Goal: Task Accomplishment & Management: Manage account settings

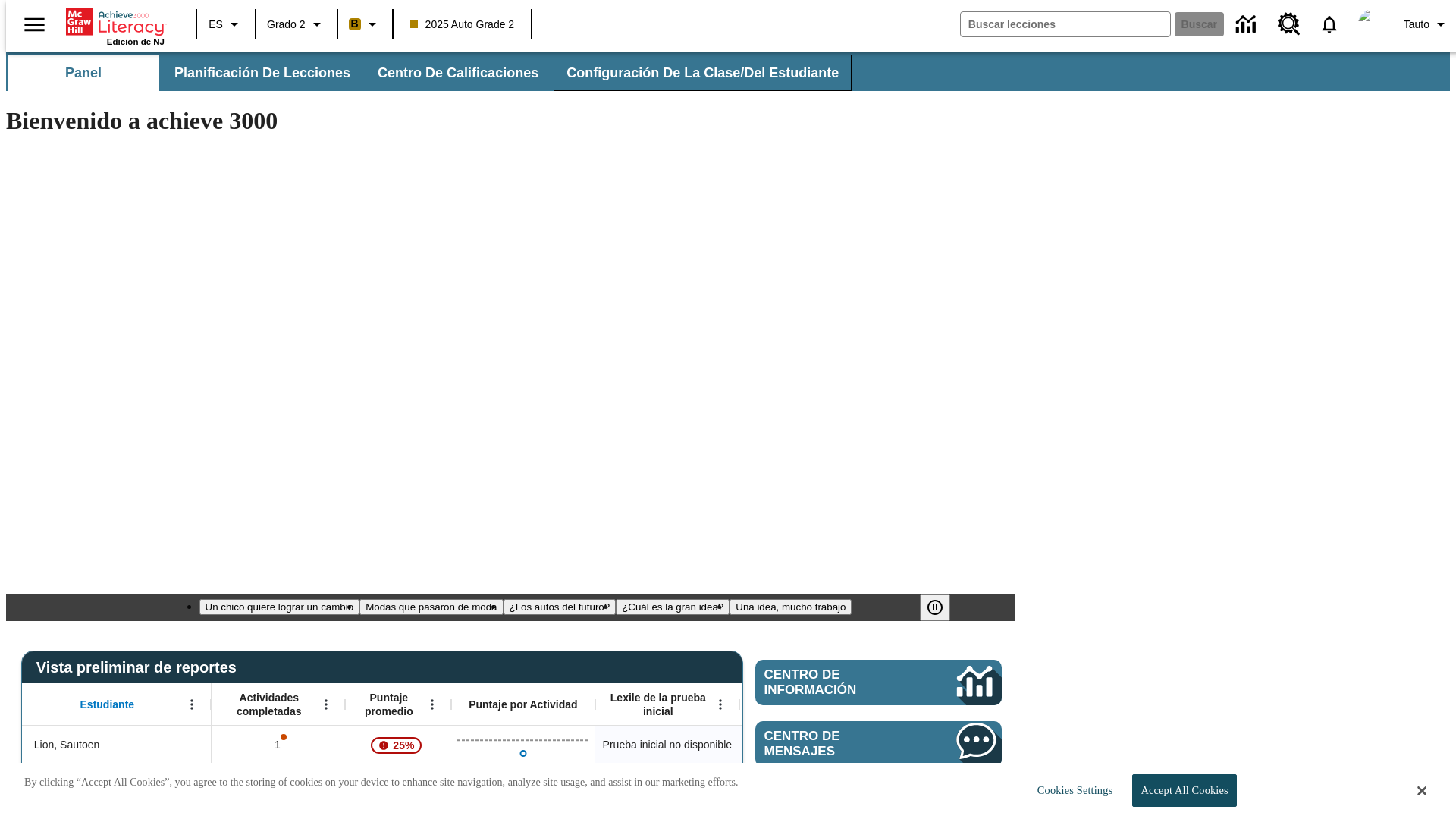
click at [686, 73] on span "Configuración de la clase/del estudiante" at bounding box center [702, 73] width 272 height 18
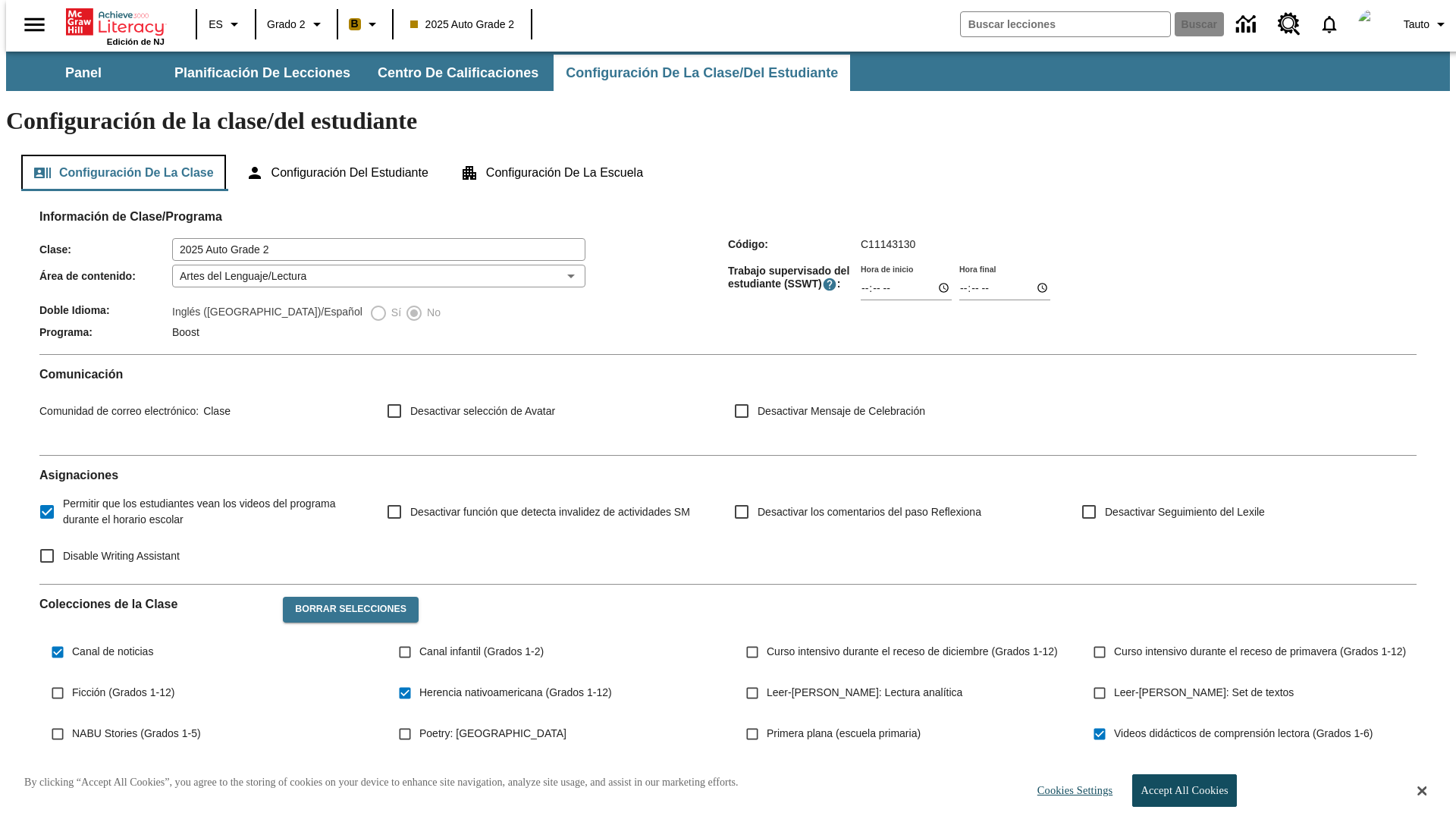
click at [118, 155] on button "Configuración de la clase" at bounding box center [123, 172] width 205 height 36
type input "17:35"
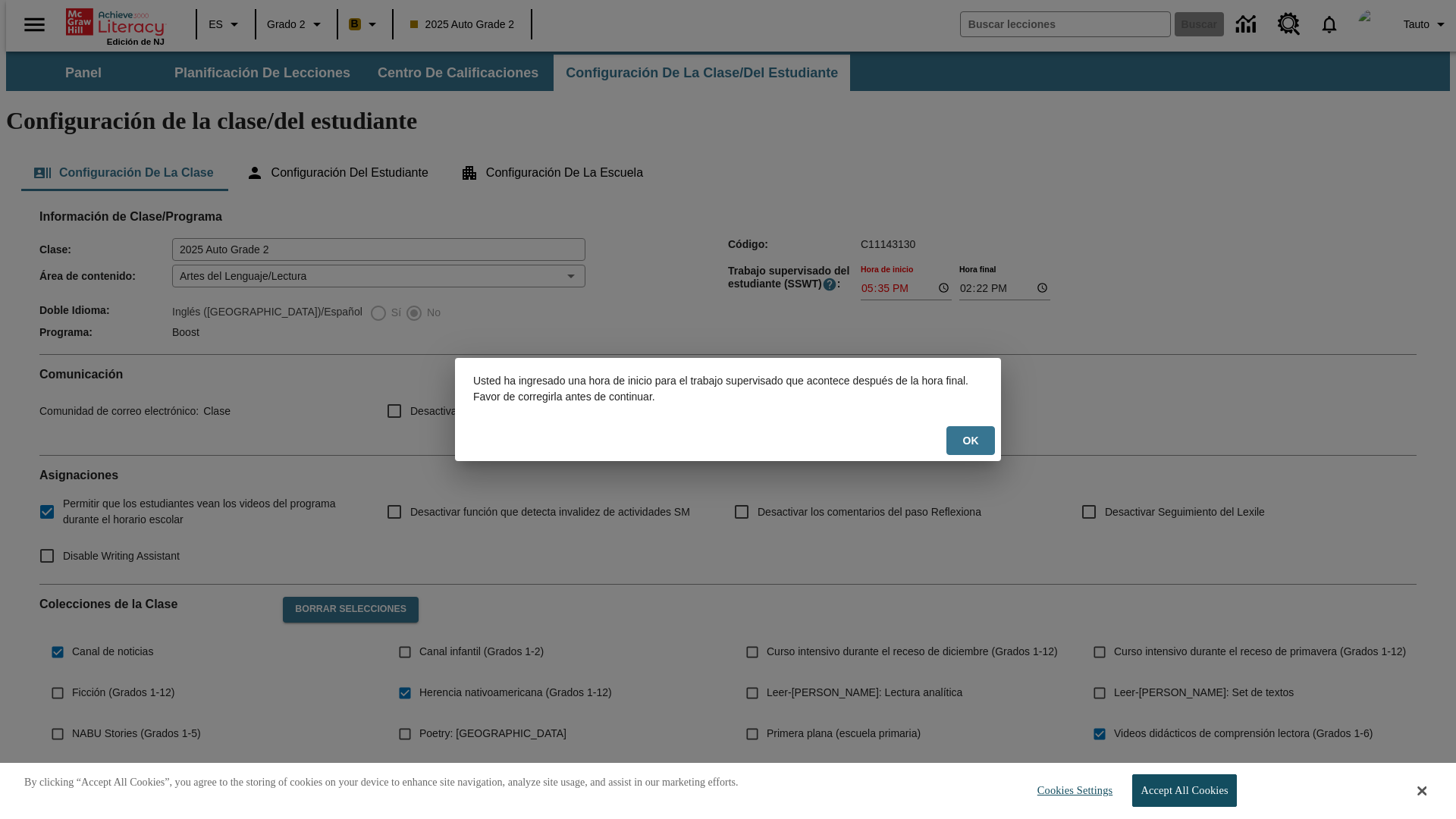
scroll to position [223, 0]
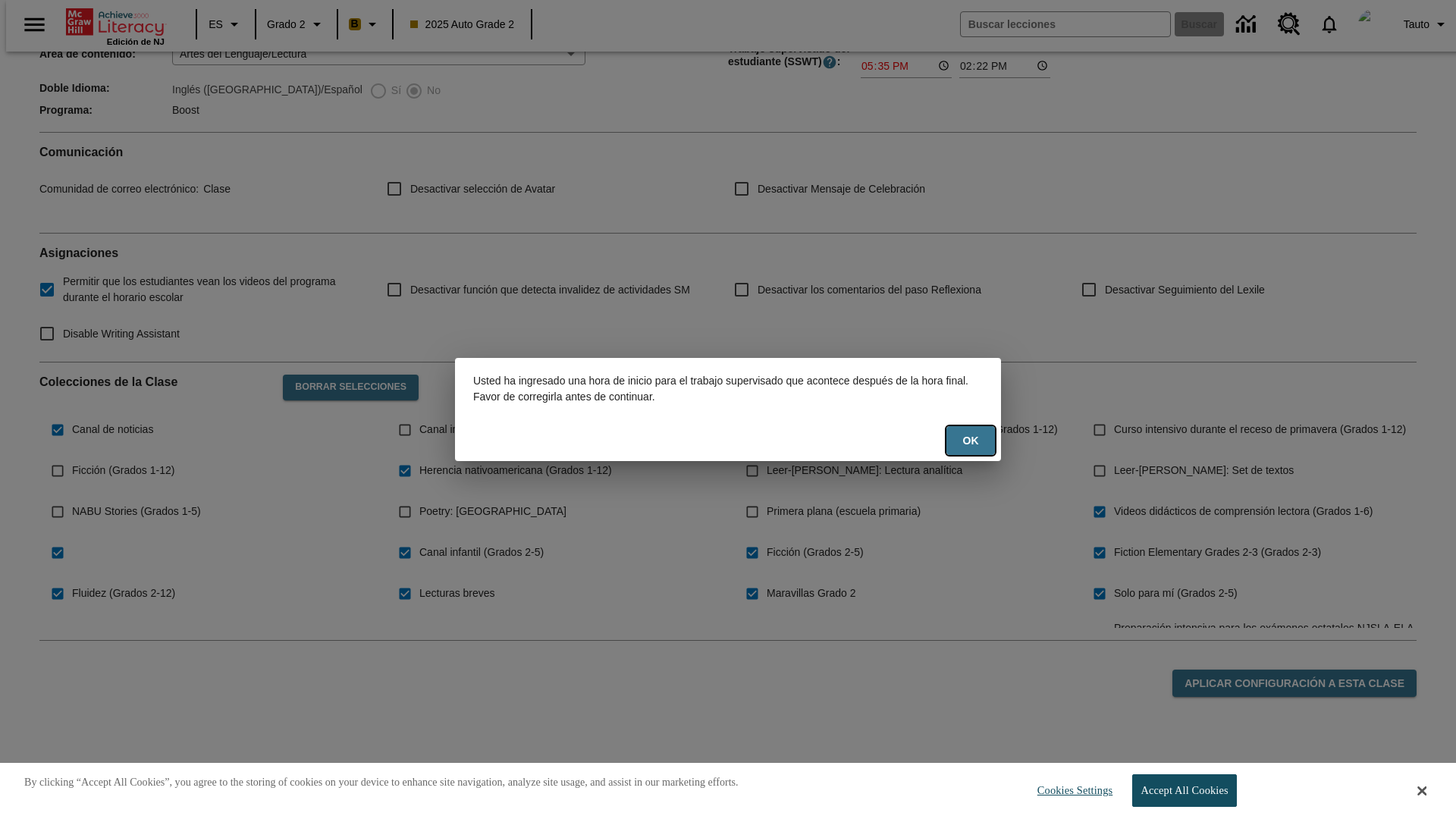
click at [971, 441] on button "OK" at bounding box center [971, 440] width 49 height 29
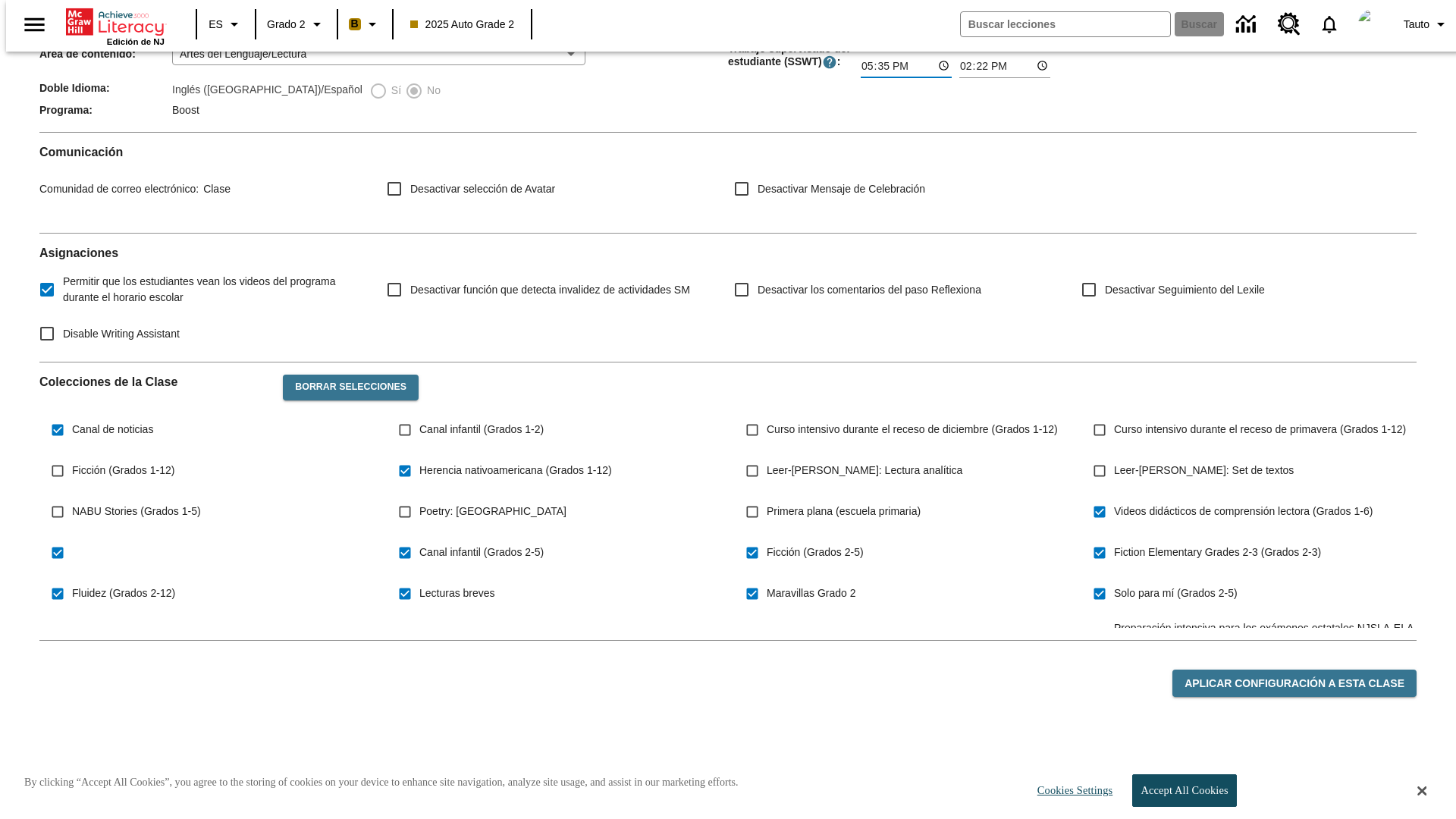
type input "17:35"
click at [1302, 669] on button "Aplicar configuración a esta clase" at bounding box center [1294, 683] width 244 height 28
type input "23:35"
type input "23:36"
click at [1302, 669] on button "Aplicar configuración a esta clase" at bounding box center [1294, 683] width 244 height 28
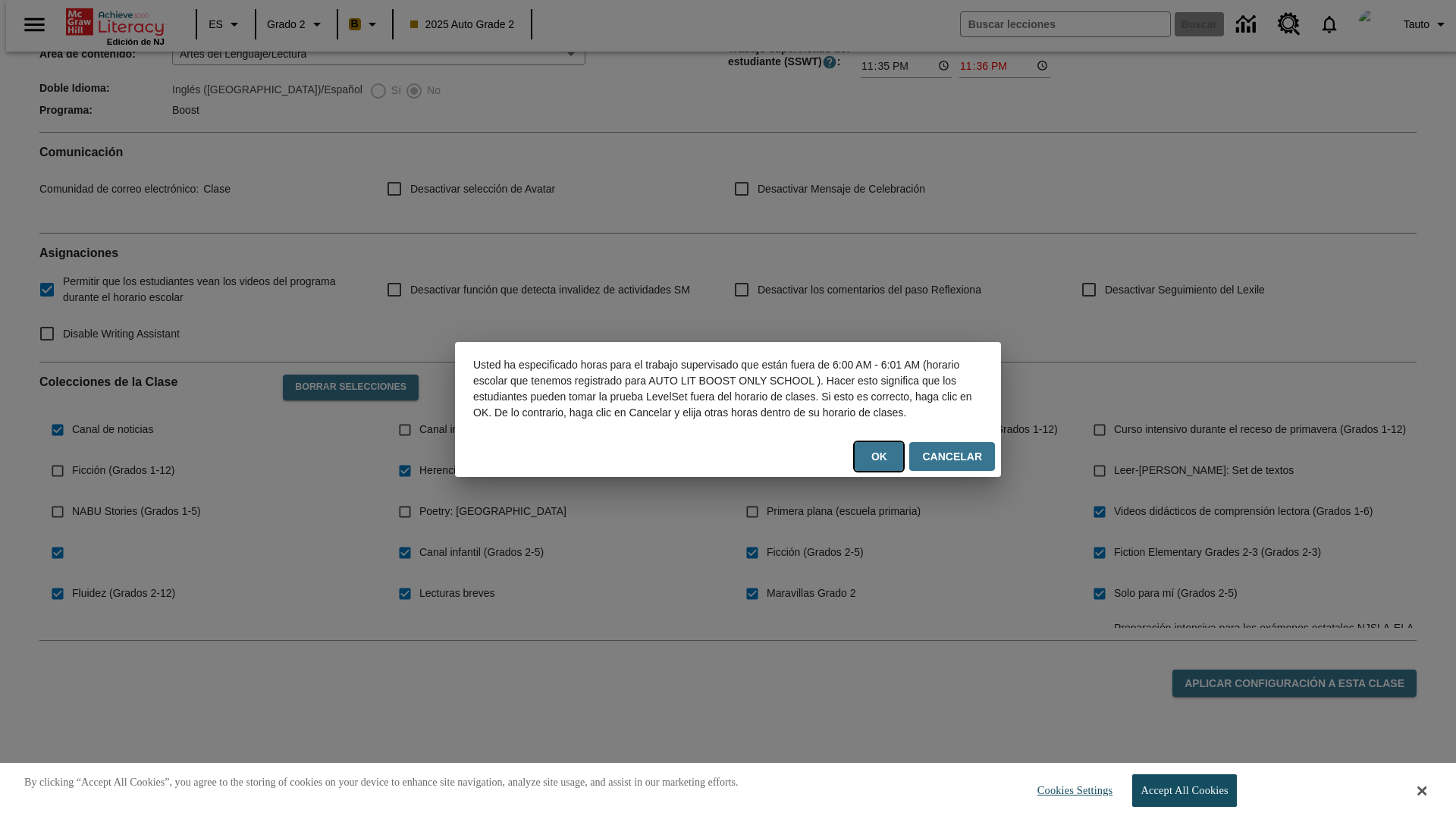
click at [884, 465] on button "OK" at bounding box center [879, 456] width 49 height 29
